Goal: Navigation & Orientation: Find specific page/section

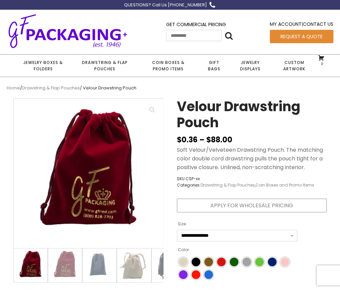
click at [109, 87] on nav "Home / Drawstring & Flap Pouches / Velour Drawstring Pouch" at bounding box center [170, 88] width 327 height 7
click at [68, 90] on link "Drawstring & Flap Pouches" at bounding box center [51, 88] width 58 height 6
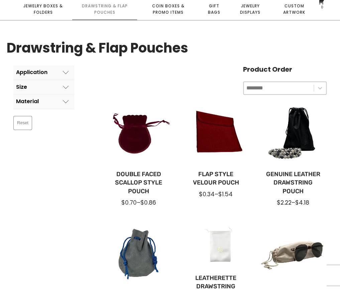
scroll to position [67, 0]
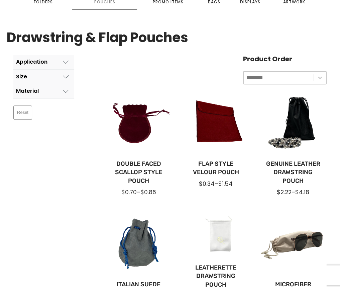
click at [66, 77] on icon at bounding box center [66, 77] width 6 height 6
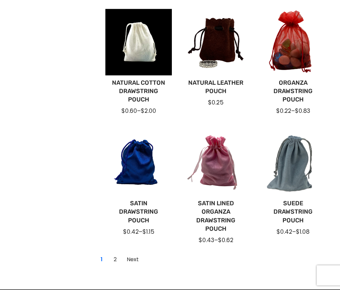
scroll to position [401, 0]
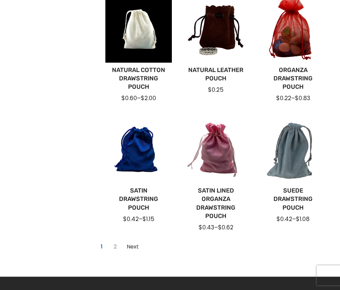
click at [116, 244] on link "2" at bounding box center [115, 246] width 11 height 11
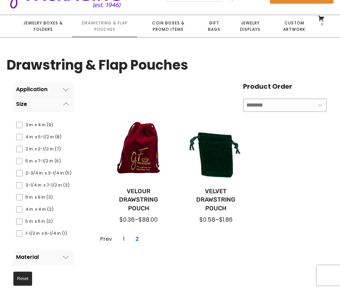
scroll to position [38, 0]
